Goal: Information Seeking & Learning: Learn about a topic

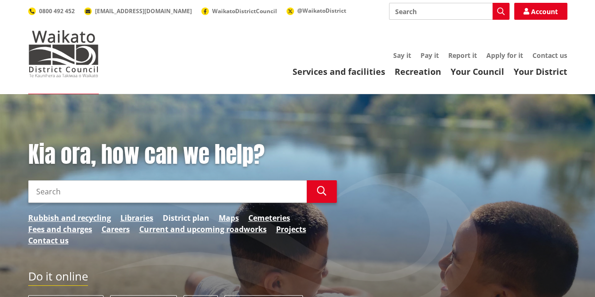
drag, startPoint x: 0, startPoint y: 0, endPoint x: 190, endPoint y: 218, distance: 289.5
click at [190, 218] on link "District plan" at bounding box center [186, 217] width 47 height 11
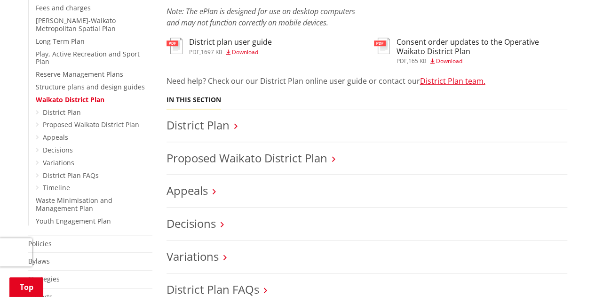
scroll to position [323, 0]
click at [64, 119] on link "Proposed Waikato District Plan" at bounding box center [91, 123] width 96 height 9
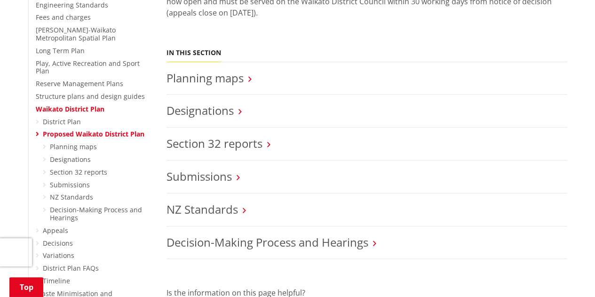
scroll to position [312, 0]
click at [59, 118] on link "District Plan" at bounding box center [62, 122] width 38 height 9
